Goal: Navigation & Orientation: Understand site structure

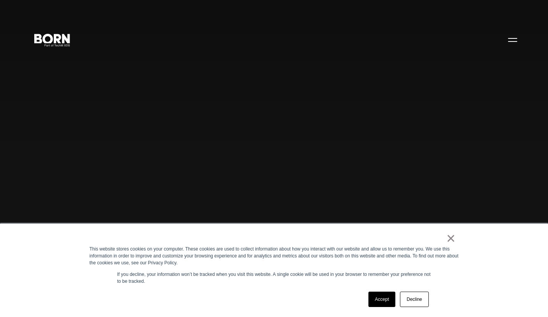
click at [382, 296] on link "Accept" at bounding box center [382, 299] width 27 height 15
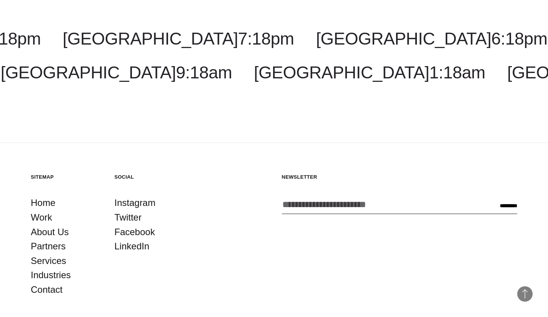
scroll to position [2267, 0]
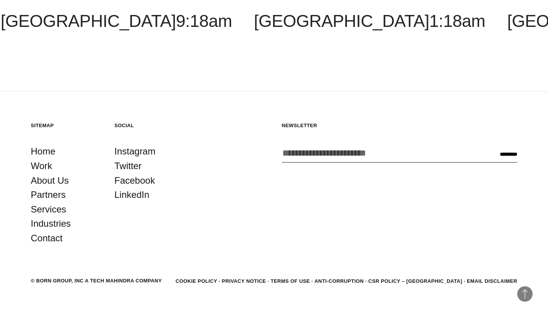
click at [46, 174] on link "About Us" at bounding box center [50, 181] width 38 height 15
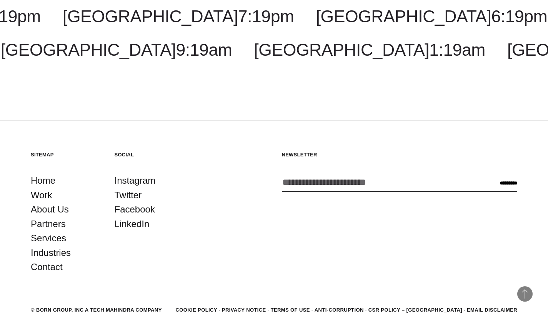
scroll to position [2722, 0]
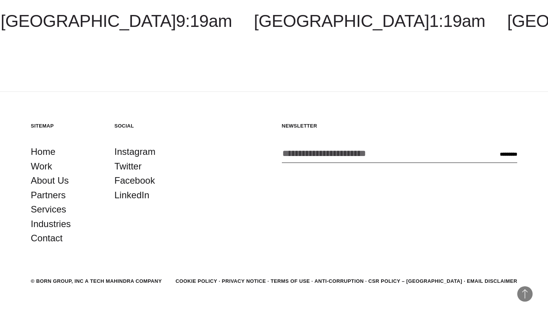
click at [50, 188] on link "Partners" at bounding box center [48, 195] width 35 height 15
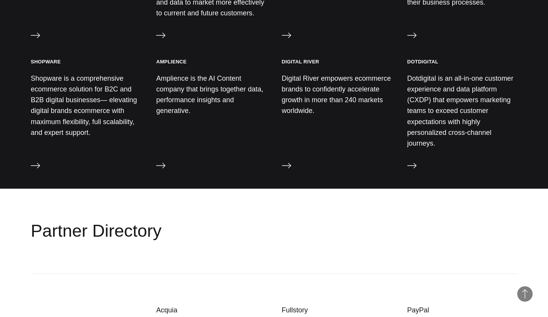
scroll to position [911, 0]
